Goal: Information Seeking & Learning: Learn about a topic

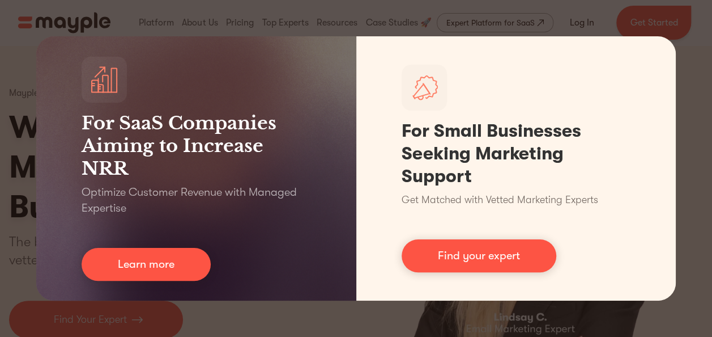
click at [10, 65] on div "For SaaS Companies Aiming to Increase NRR Optimize Customer Revenue with Manage…" at bounding box center [356, 168] width 712 height 337
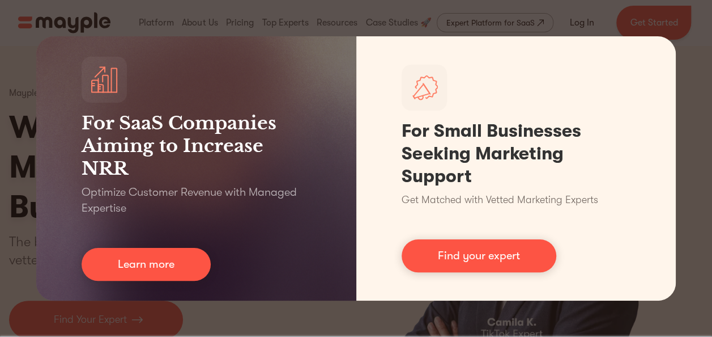
drag, startPoint x: 375, startPoint y: 307, endPoint x: 369, endPoint y: 312, distance: 7.3
click at [375, 307] on div "For SaaS Companies Aiming to Increase NRR Optimize Customer Revenue with Manage…" at bounding box center [356, 168] width 712 height 337
click at [366, 319] on div "For SaaS Companies Aiming to Increase NRR Optimize Customer Revenue with Manage…" at bounding box center [356, 168] width 712 height 337
click at [656, 17] on div "For SaaS Companies Aiming to Increase NRR Optimize Customer Revenue with Manage…" at bounding box center [356, 168] width 712 height 337
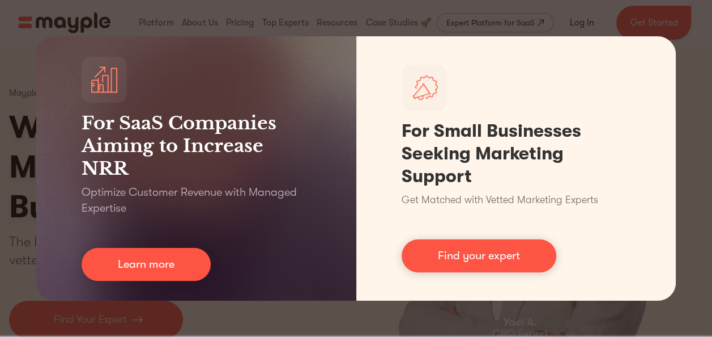
click at [21, 71] on div "For SaaS Companies Aiming to Increase NRR Optimize Customer Revenue with Manage…" at bounding box center [356, 168] width 712 height 337
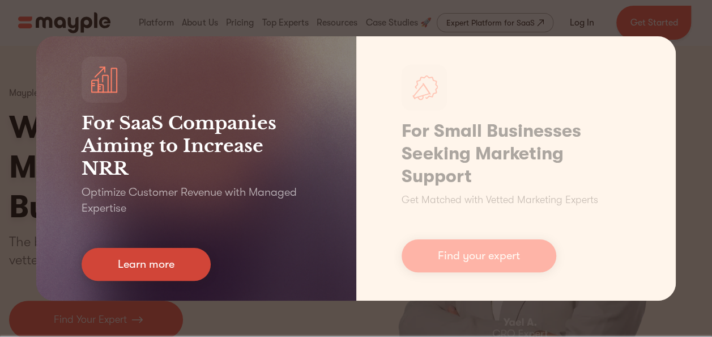
click at [156, 264] on link "Learn more" at bounding box center [146, 264] width 129 height 33
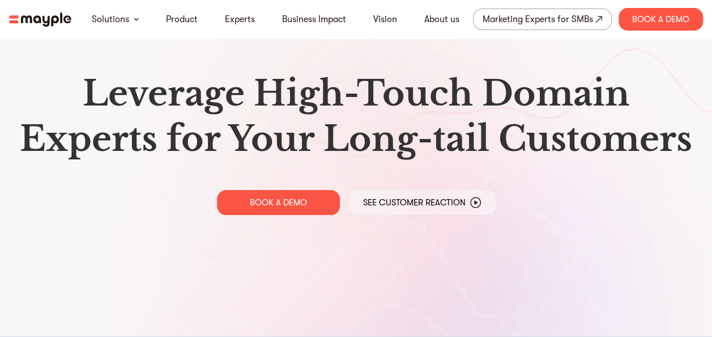
click at [42, 23] on img at bounding box center [40, 19] width 62 height 14
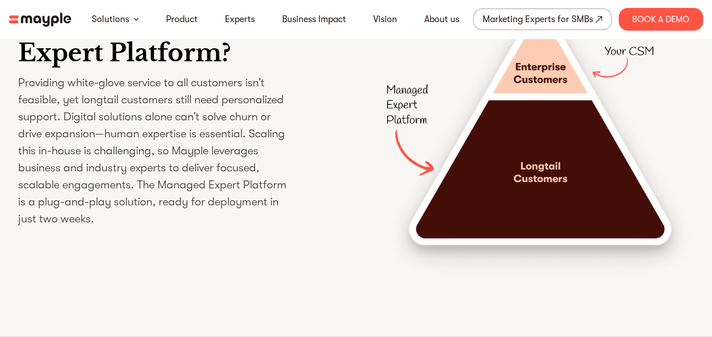
scroll to position [1530, 0]
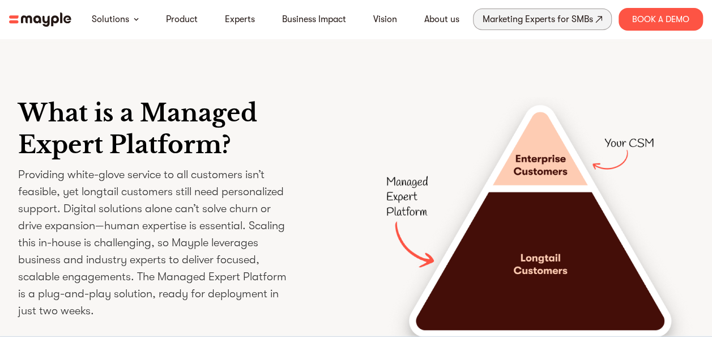
click at [510, 15] on div "Marketing Experts for SMBs" at bounding box center [538, 19] width 111 height 16
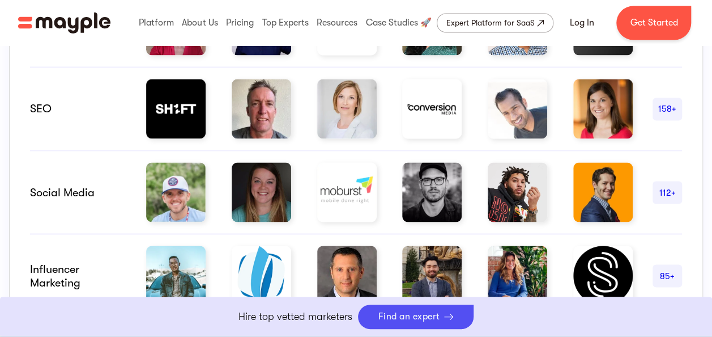
scroll to position [907, 0]
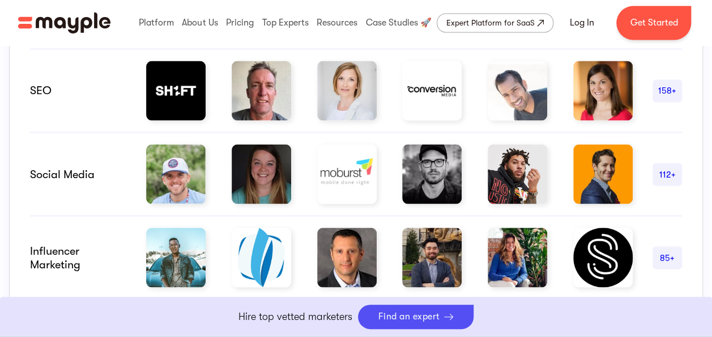
click at [334, 187] on img at bounding box center [347, 174] width 60 height 60
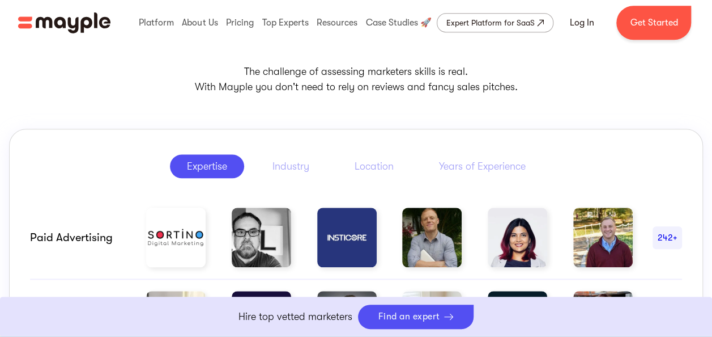
scroll to position [680, 0]
